Goal: Task Accomplishment & Management: Manage account settings

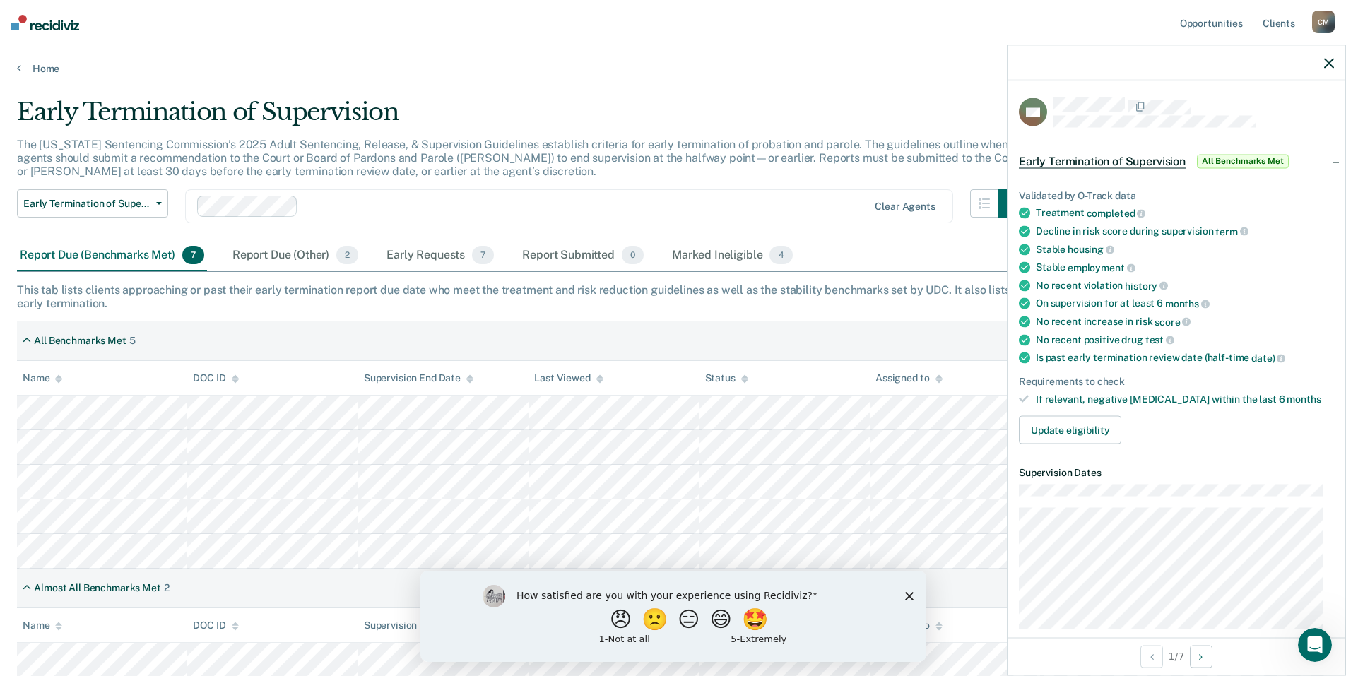
click at [1331, 63] on icon "button" at bounding box center [1329, 63] width 10 height 10
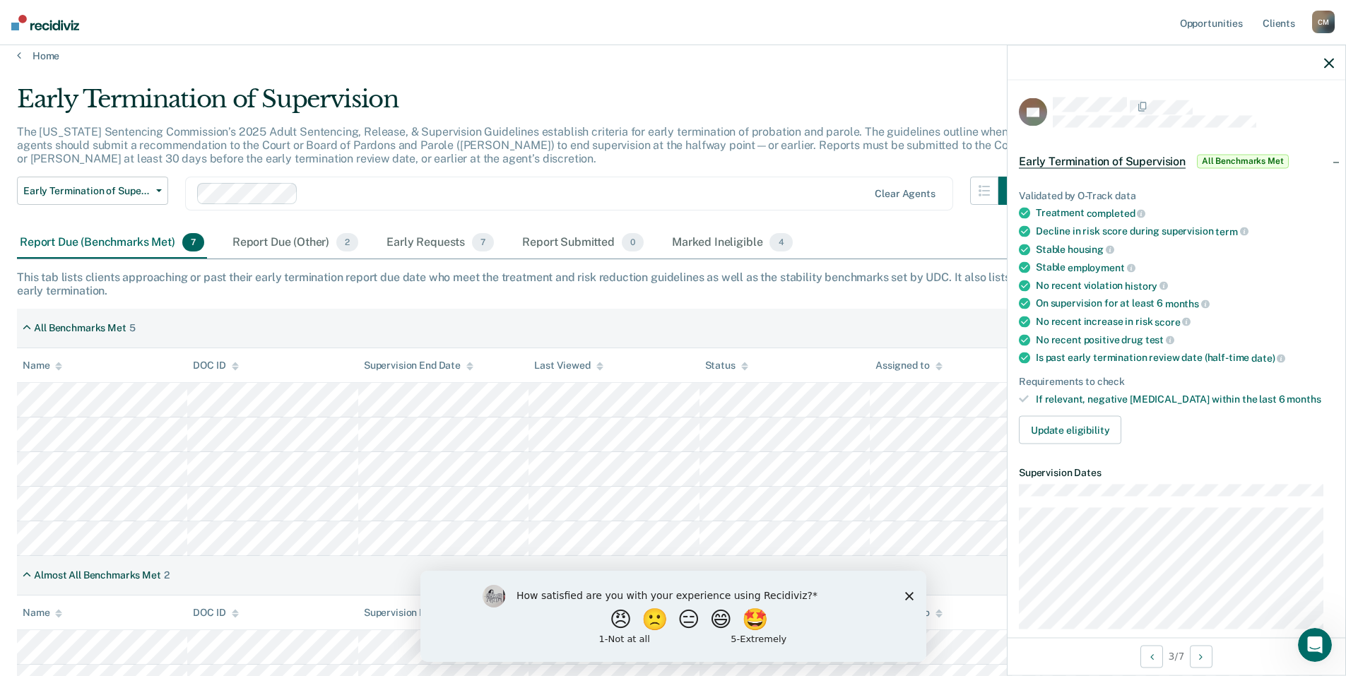
scroll to position [36, 0]
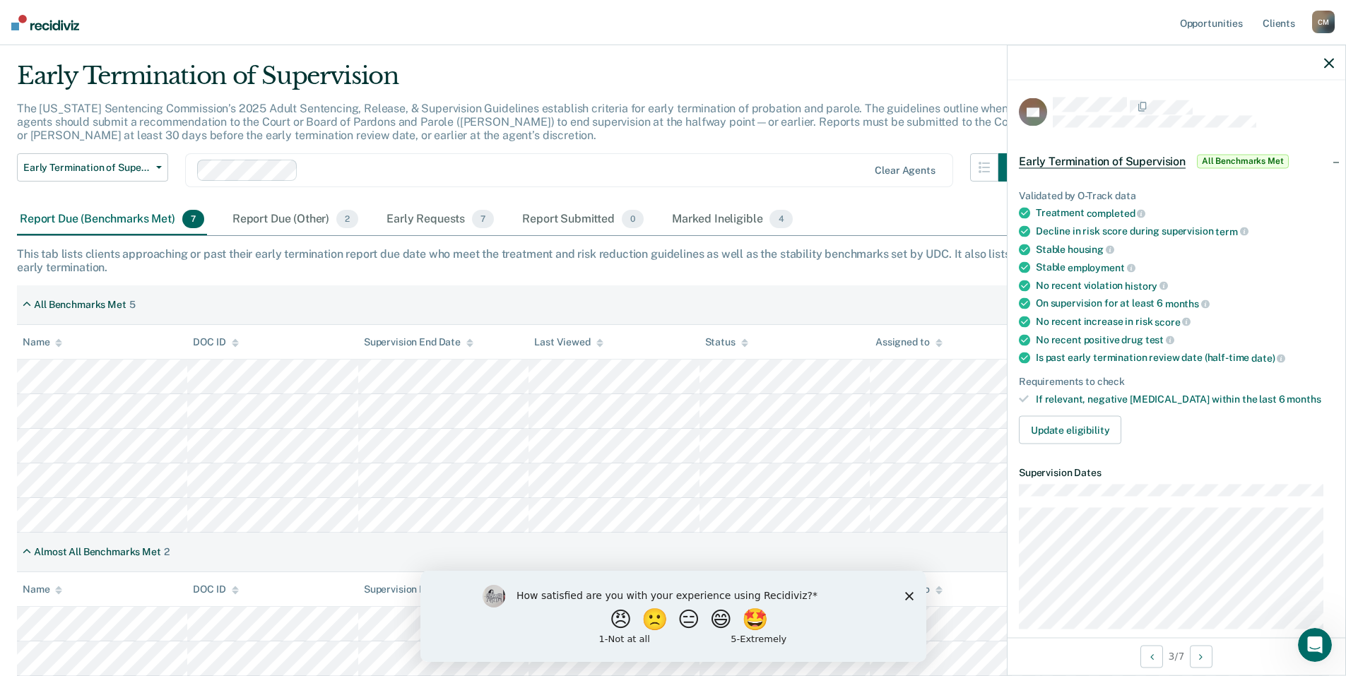
click at [909, 595] on polygon "Close survey" at bounding box center [909, 596] width 8 height 8
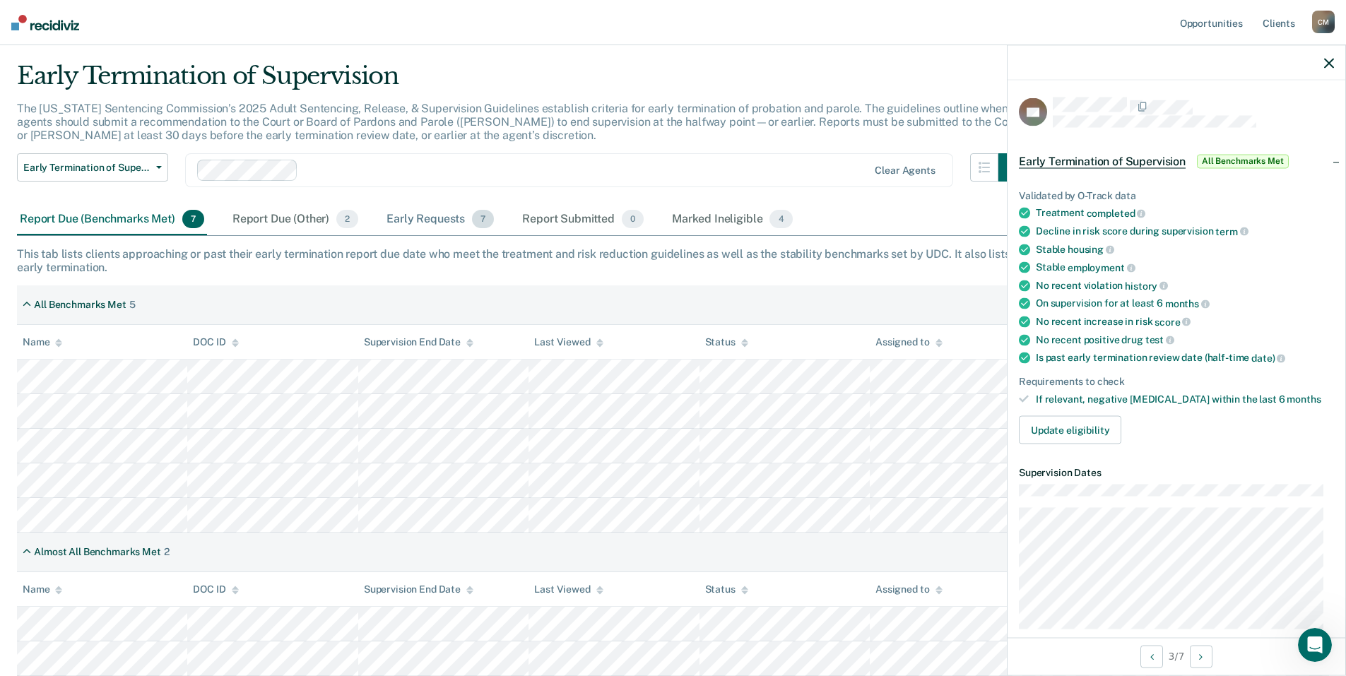
click at [432, 218] on div "Early Requests 7" at bounding box center [440, 219] width 113 height 31
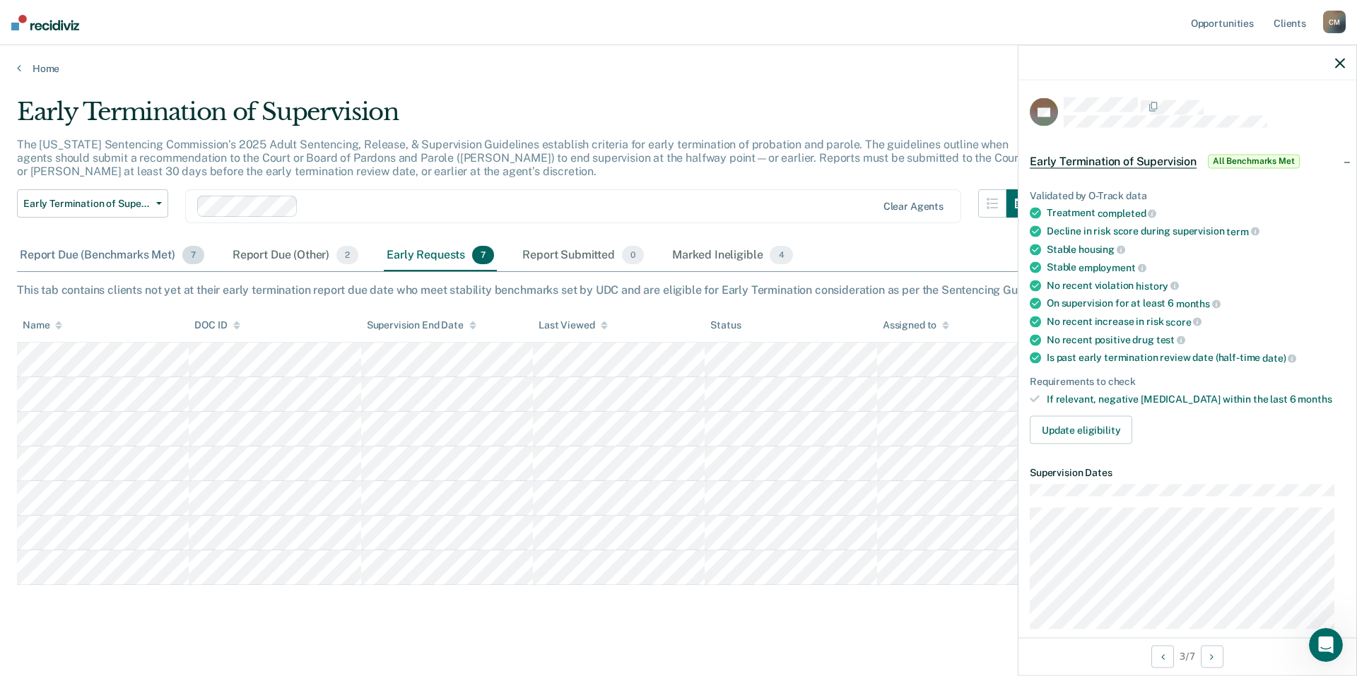
click at [98, 255] on div "Report Due (Benchmarks Met) 7" at bounding box center [112, 255] width 190 height 31
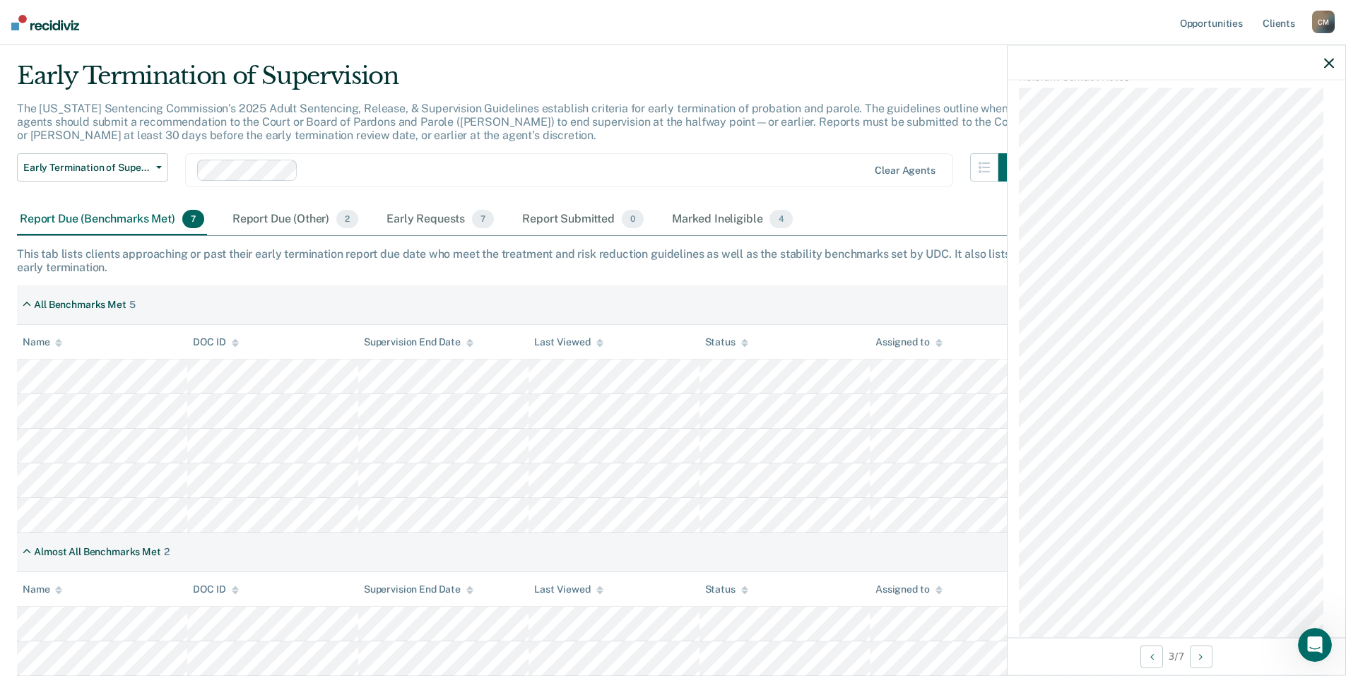
scroll to position [833, 0]
click at [1325, 23] on div "C M" at bounding box center [1323, 22] width 23 height 23
click at [1230, 94] on link "Log Out" at bounding box center [1267, 93] width 114 height 12
